Goal: Information Seeking & Learning: Learn about a topic

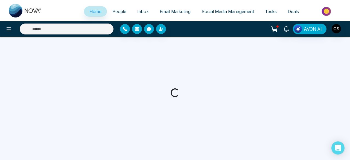
select select "*"
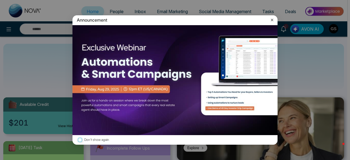
click at [30, 77] on div "Announcement Don't show again" at bounding box center [175, 80] width 350 height 160
click at [273, 20] on icon at bounding box center [271, 19] width 5 height 5
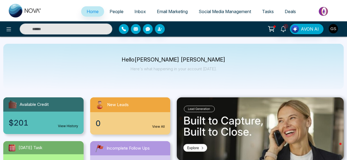
click at [324, 10] on img at bounding box center [324, 11] width 40 height 12
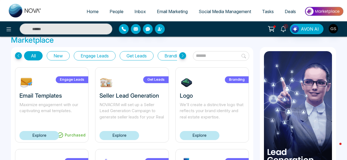
scroll to position [24, 0]
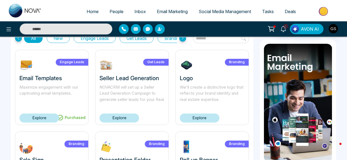
click at [205, 118] on link "Explore" at bounding box center [200, 117] width 40 height 9
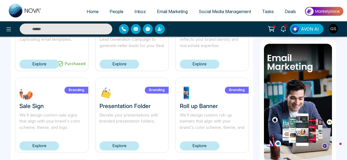
scroll to position [87, 0]
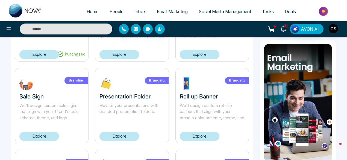
click at [121, 136] on link "Explore" at bounding box center [119, 136] width 40 height 9
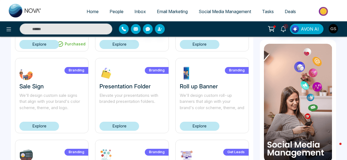
scroll to position [99, 0]
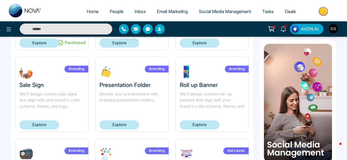
click at [209, 125] on link "Explore" at bounding box center [200, 124] width 40 height 9
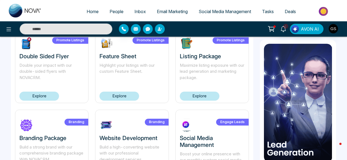
scroll to position [369, 0]
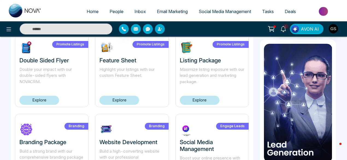
click at [121, 100] on link "Explore" at bounding box center [119, 100] width 40 height 9
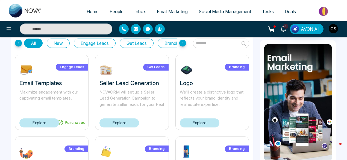
scroll to position [2, 0]
